Goal: Use online tool/utility: Utilize a website feature to perform a specific function

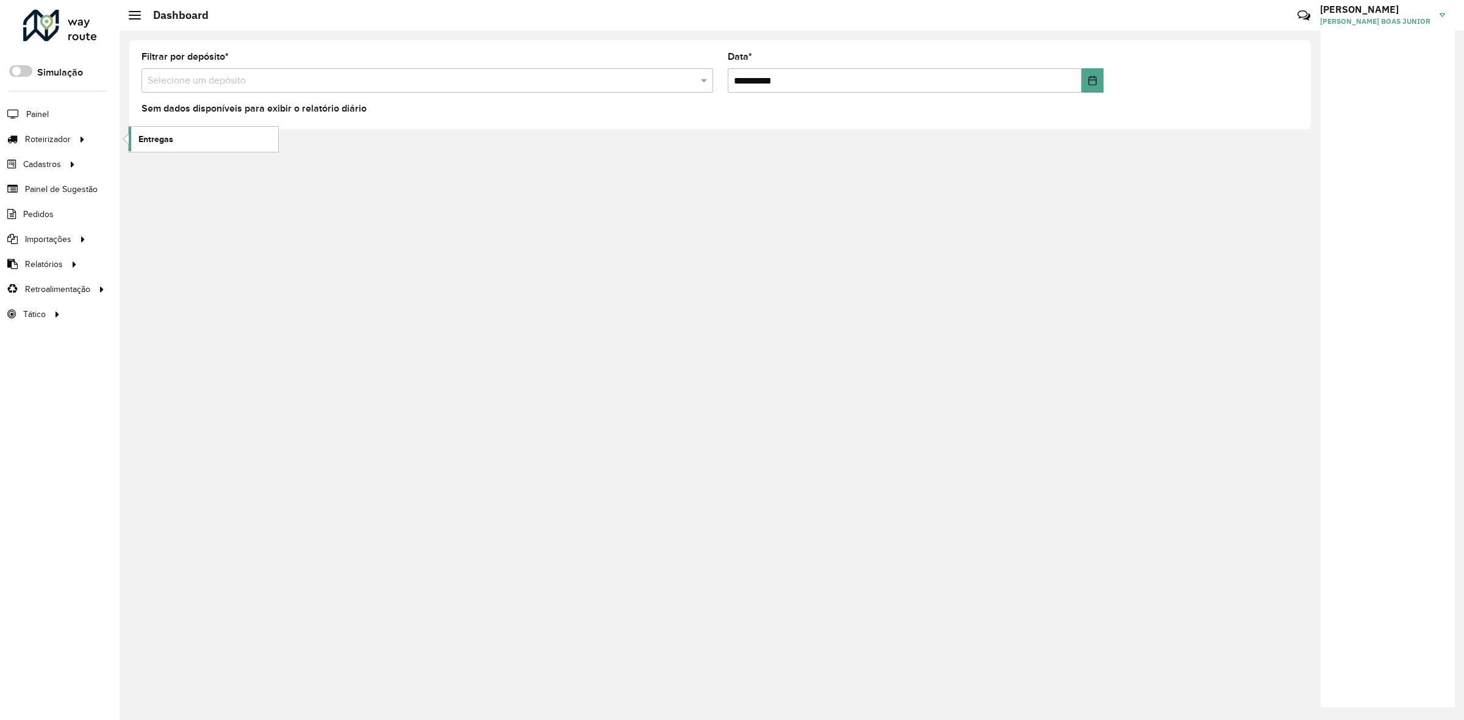
click at [184, 143] on link "Entregas" at bounding box center [203, 139] width 149 height 24
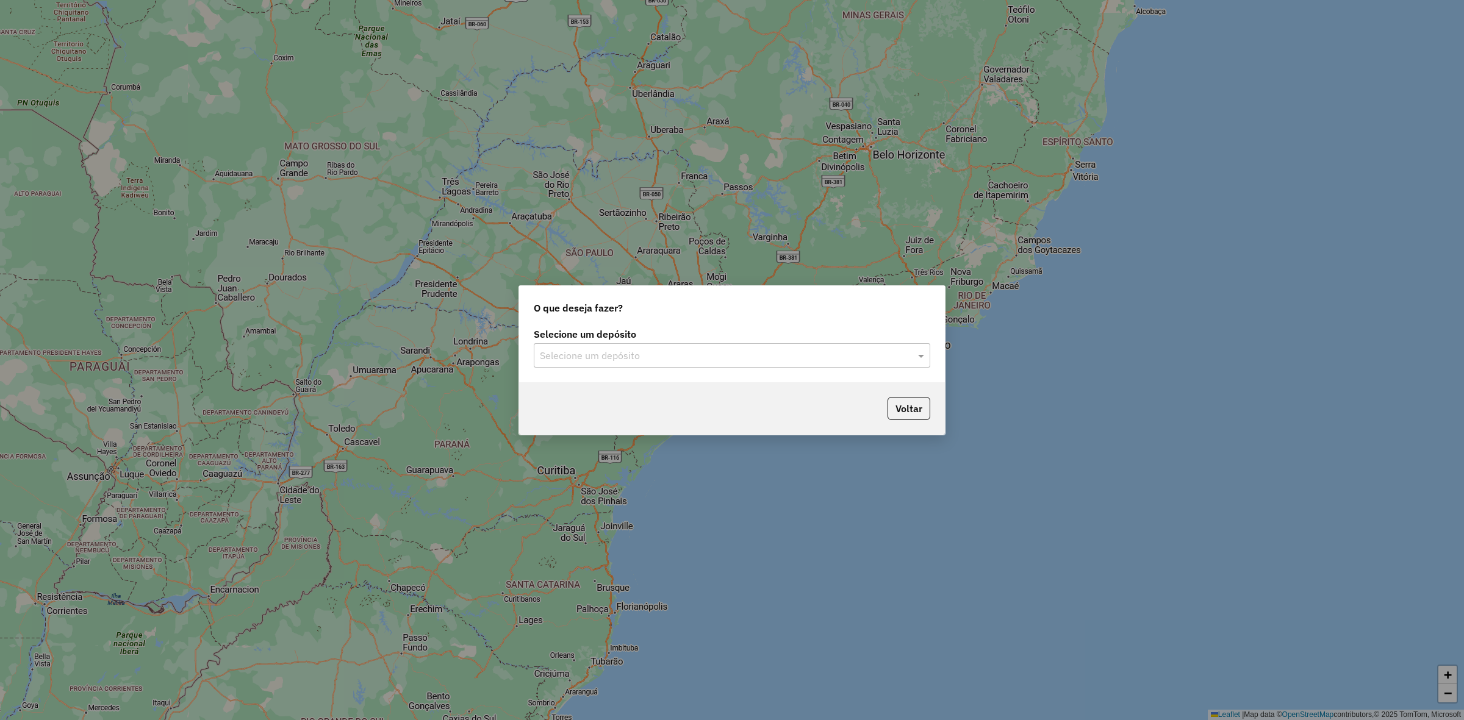
click at [787, 366] on div "Selecione um depósito" at bounding box center [732, 355] width 397 height 24
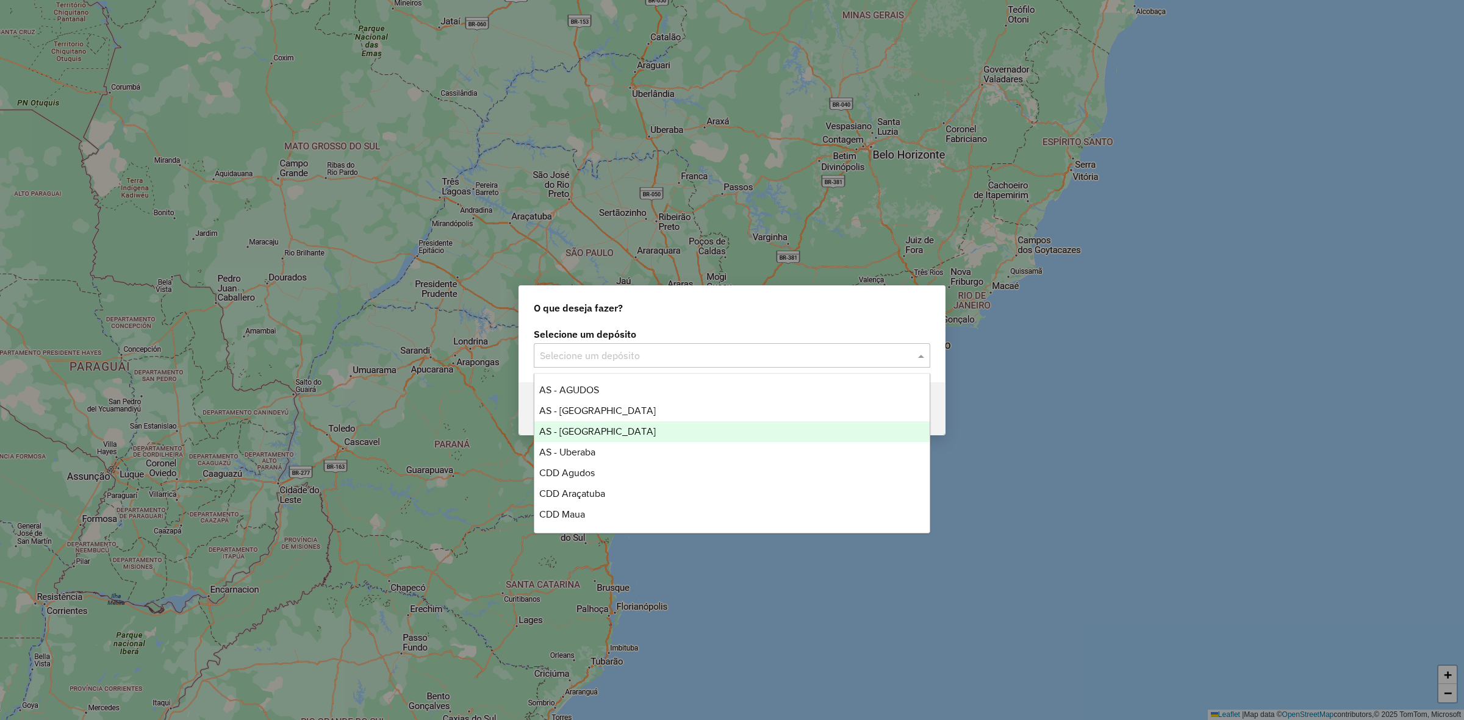
click at [619, 431] on span "AS - [GEOGRAPHIC_DATA]" at bounding box center [597, 431] width 117 height 10
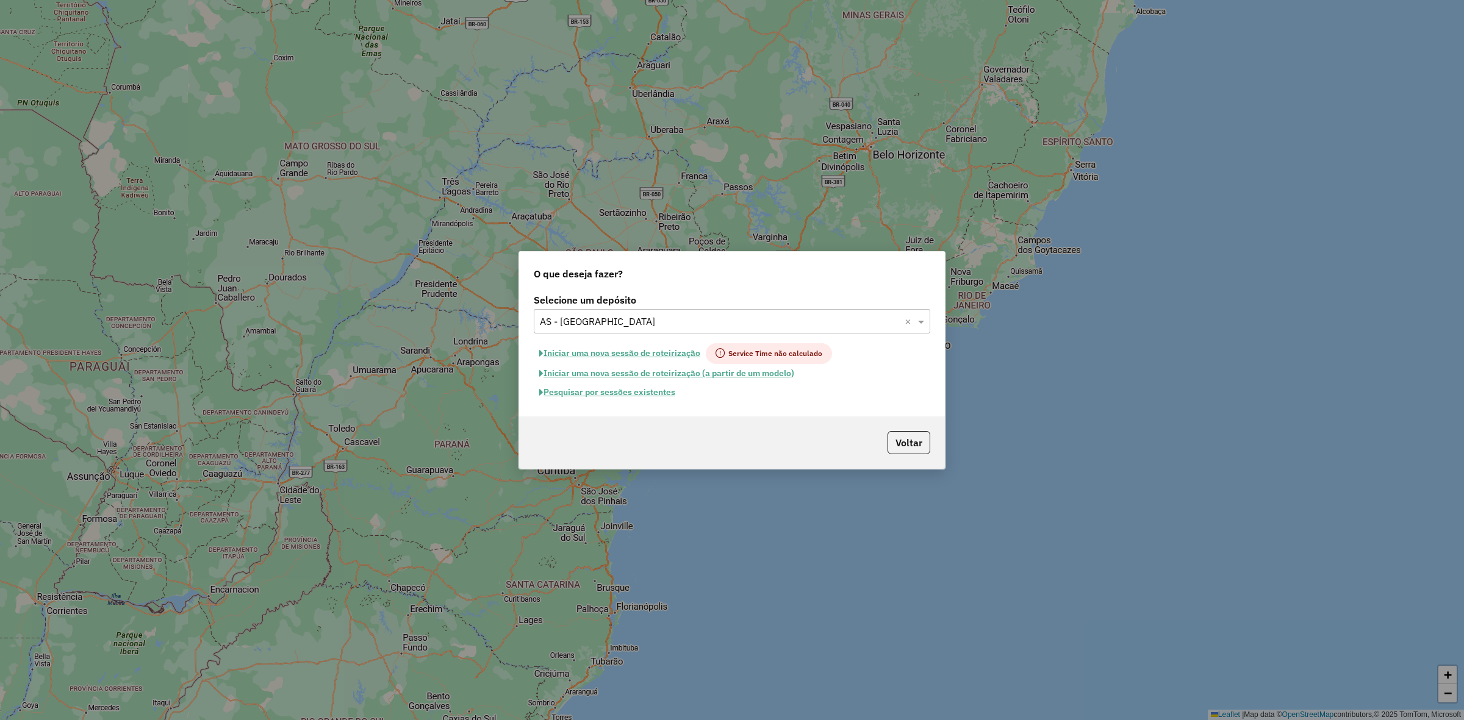
click at [651, 397] on button "Pesquisar por sessões existentes" at bounding box center [607, 392] width 147 height 19
